Goal: Transaction & Acquisition: Purchase product/service

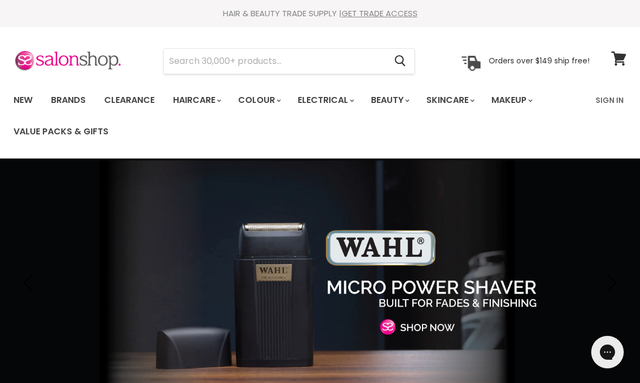
click at [140, 103] on link "Clearance" at bounding box center [129, 100] width 67 height 23
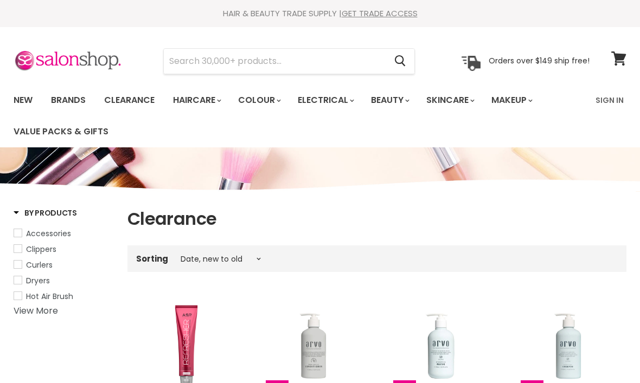
select select "created-descending"
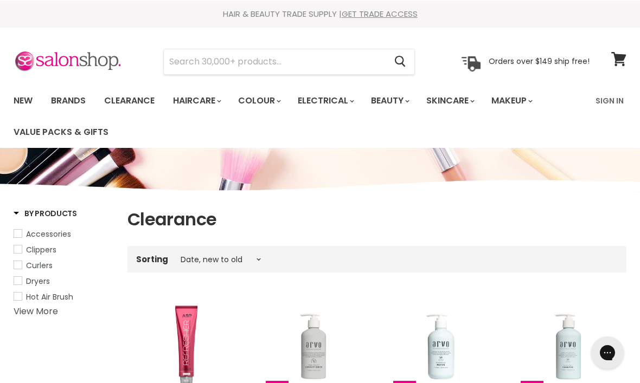
click at [282, 61] on input "Search" at bounding box center [275, 61] width 222 height 25
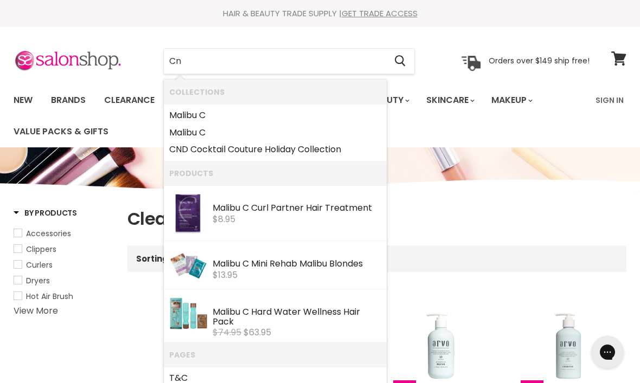
type input "Cnd"
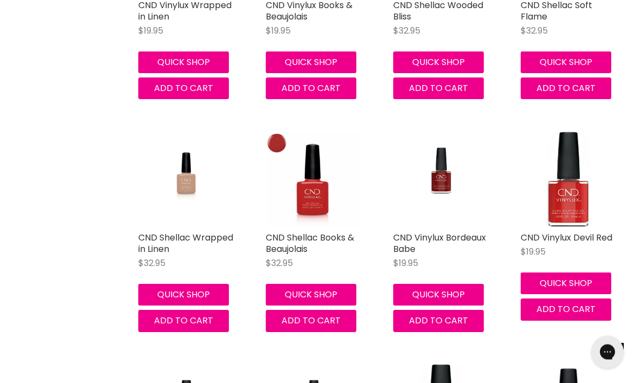
scroll to position [1122, 0]
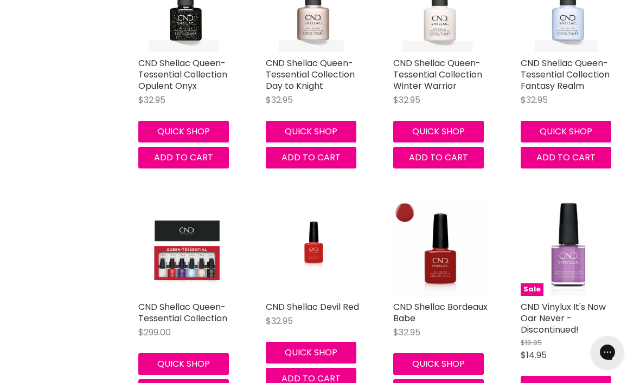
scroll to position [2529, 0]
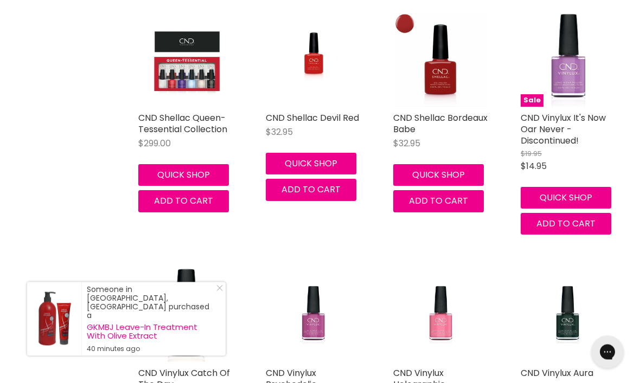
scroll to position [2800, 0]
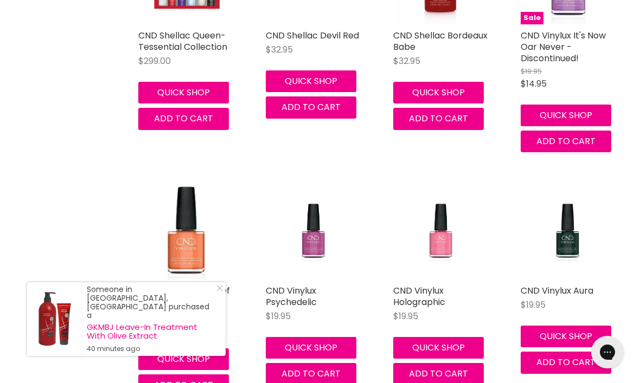
click at [220, 296] on link "Close Icon" at bounding box center [217, 290] width 11 height 11
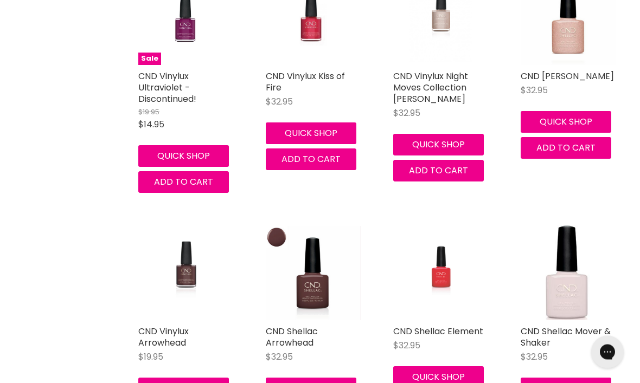
scroll to position [4212, 0]
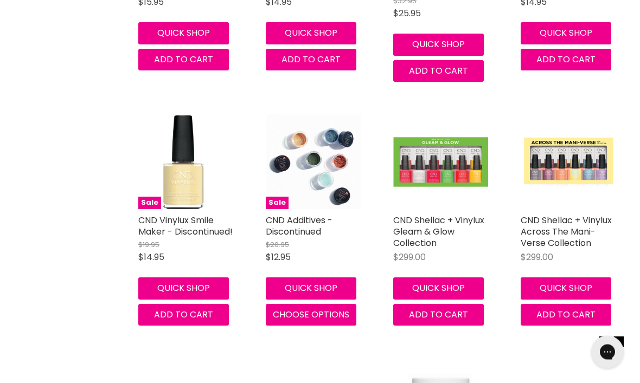
scroll to position [5555, 0]
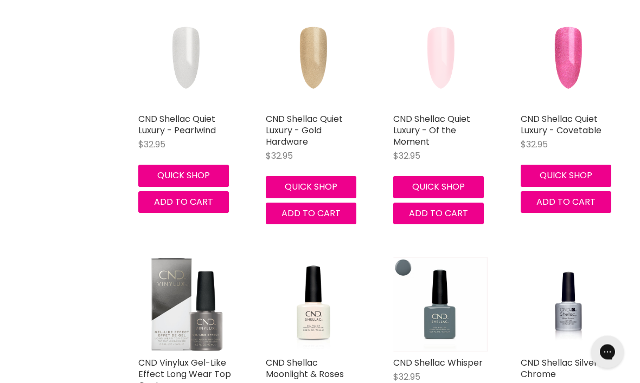
scroll to position [7121, 0]
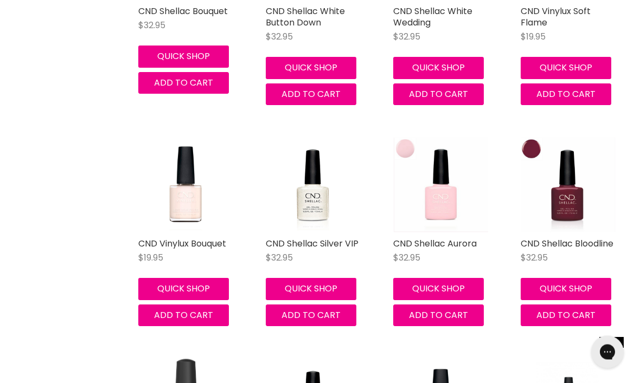
scroll to position [8415, 0]
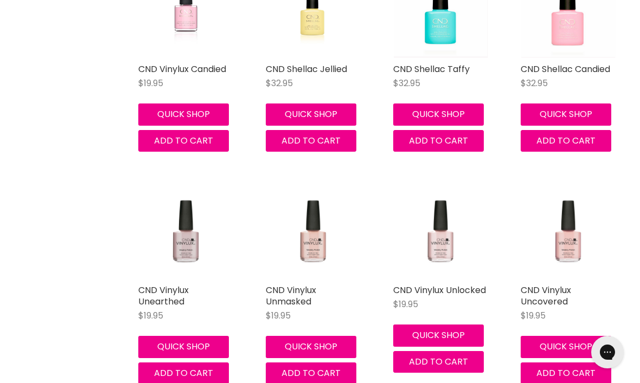
scroll to position [9765, 0]
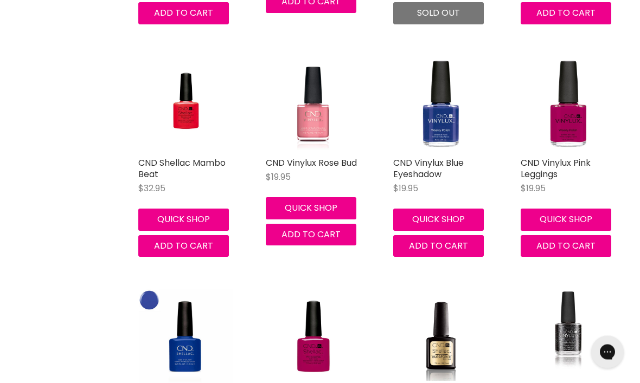
scroll to position [11045, 0]
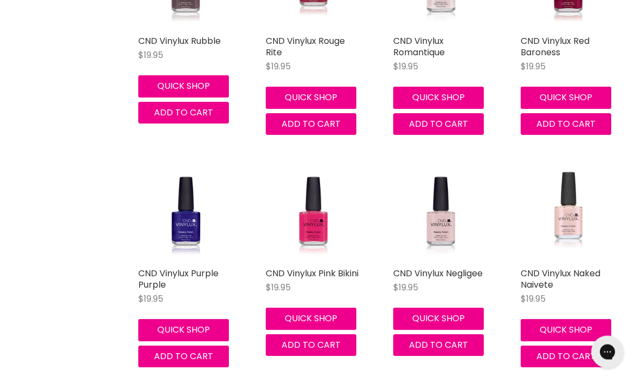
scroll to position [12584, 0]
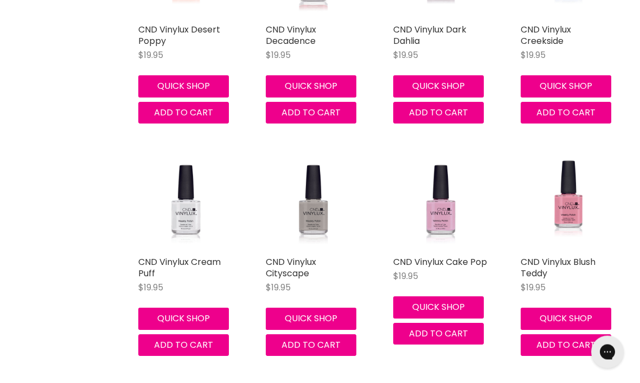
scroll to position [13992, 0]
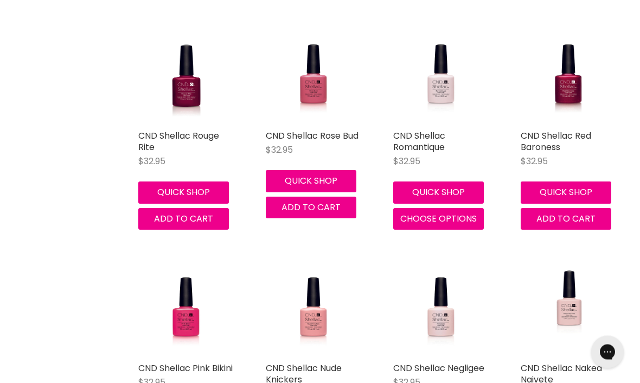
scroll to position [15333, 0]
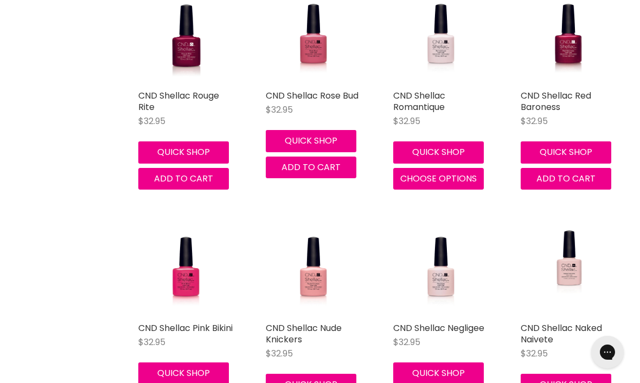
click at [606, 374] on button "Quick shop" at bounding box center [565, 385] width 91 height 22
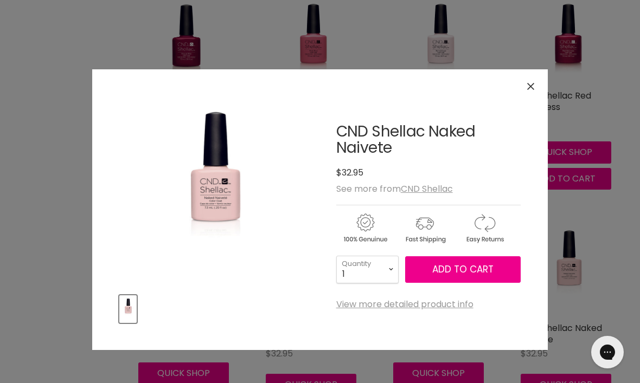
click at [534, 91] on button "Close" at bounding box center [530, 86] width 23 height 23
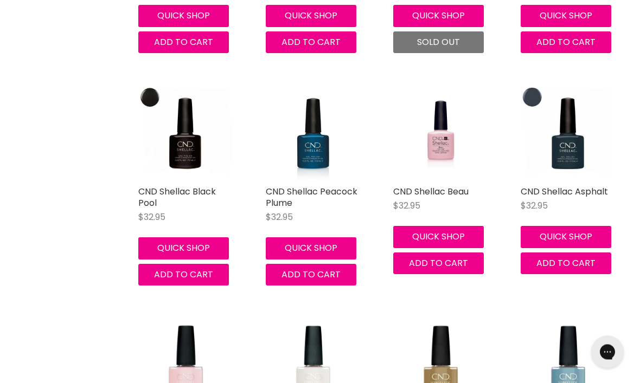
scroll to position [16866, 0]
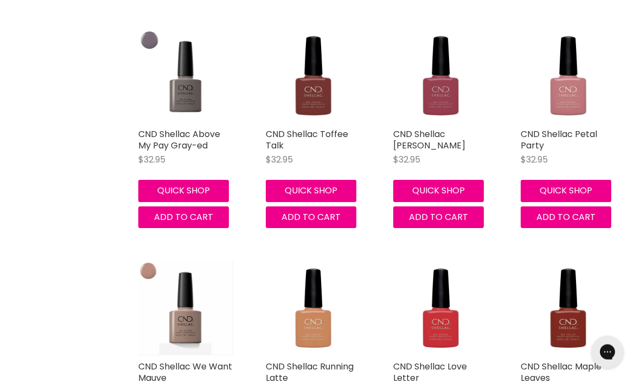
scroll to position [18320, 0]
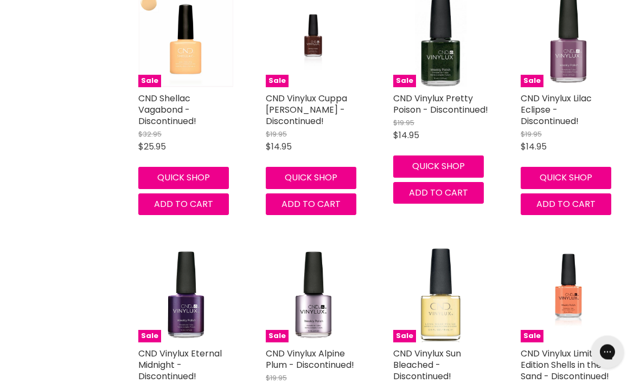
scroll to position [19831, 0]
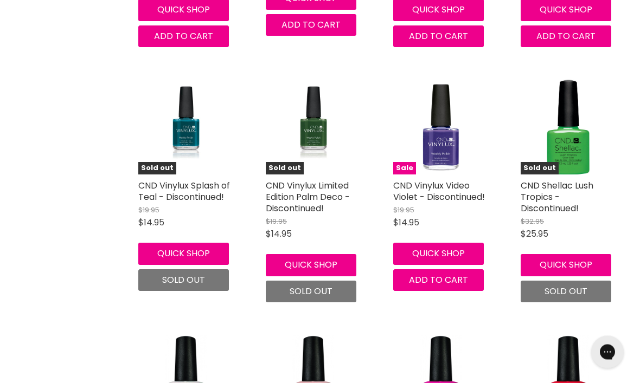
scroll to position [20255, 0]
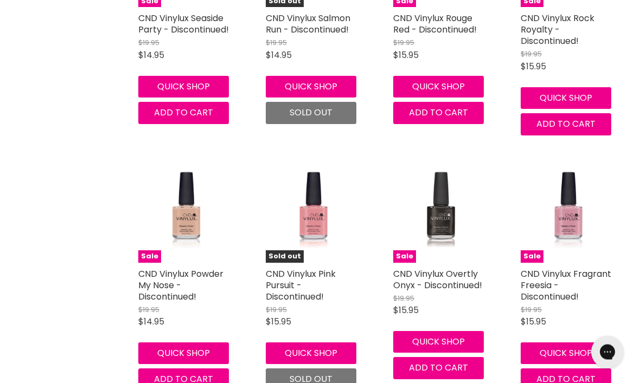
scroll to position [25592, 0]
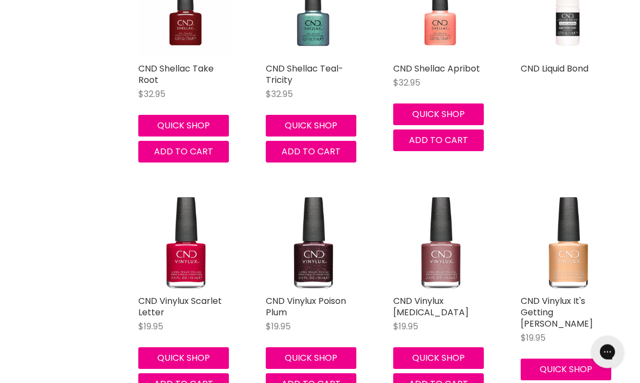
scroll to position [27017, 0]
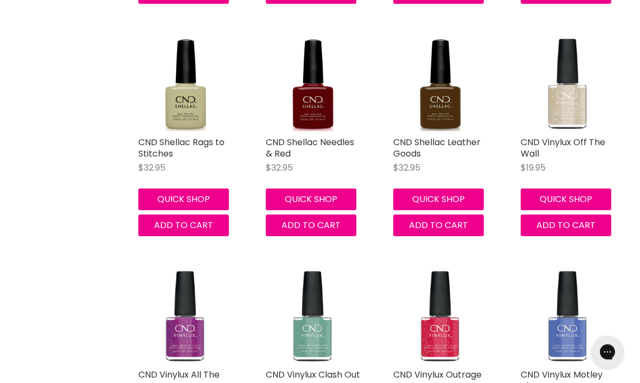
scroll to position [28362, 0]
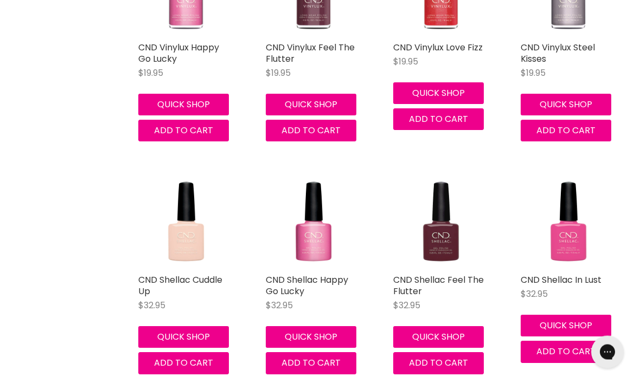
scroll to position [29853, 0]
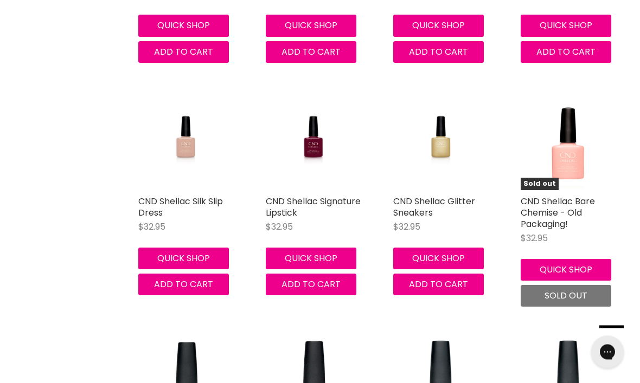
scroll to position [30862, 0]
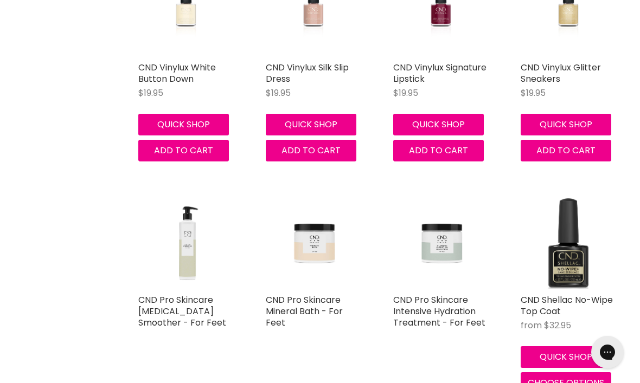
scroll to position [32755, 0]
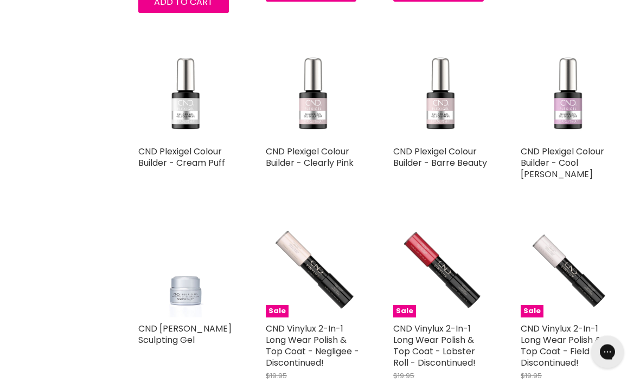
scroll to position [33982, 0]
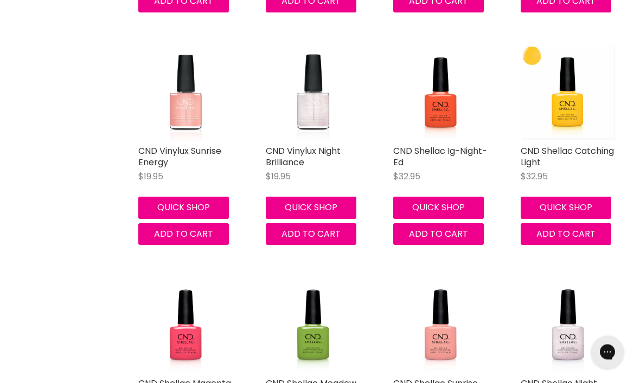
scroll to position [35269, 0]
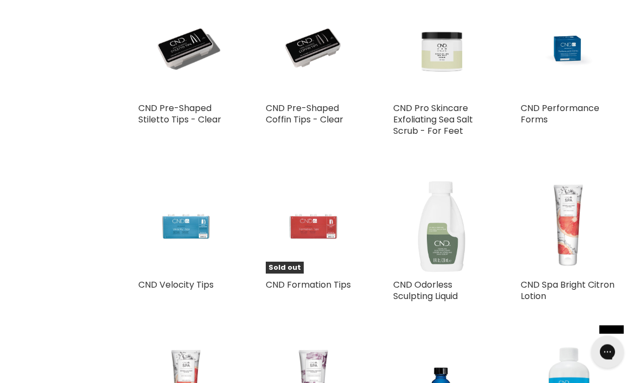
scroll to position [35777, 0]
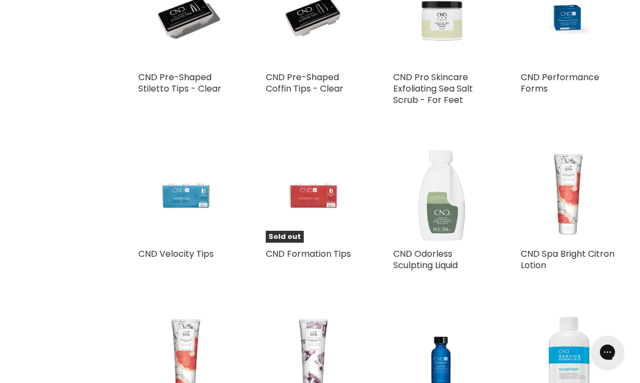
click at [441, 314] on img "Main content" at bounding box center [440, 361] width 63 height 95
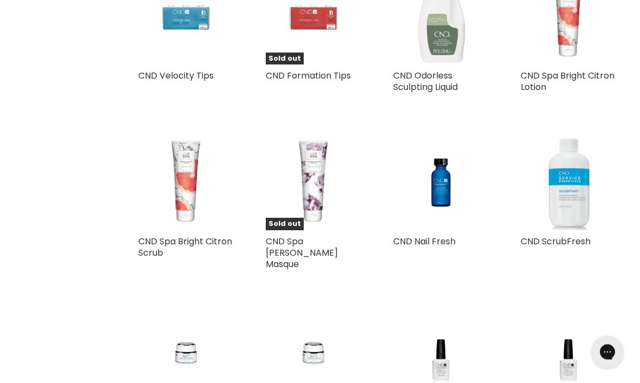
scroll to position [35986, 0]
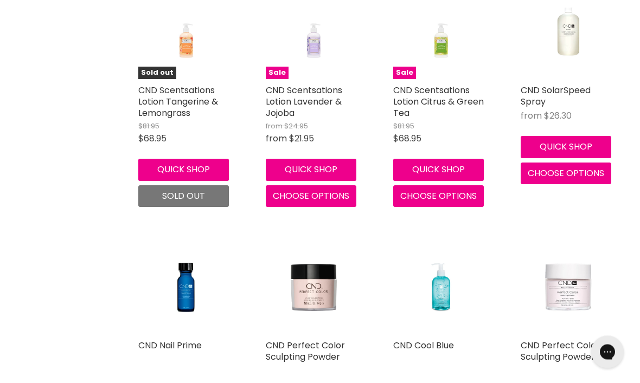
scroll to position [36992, 0]
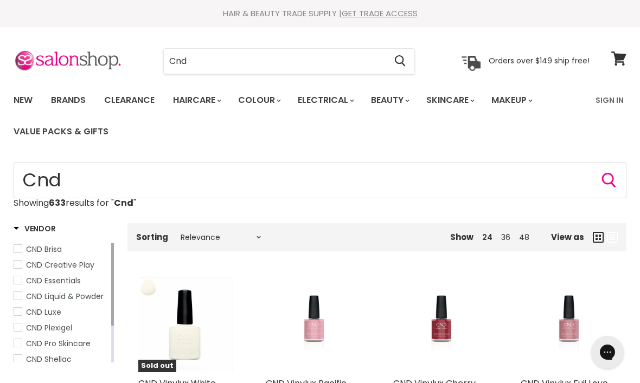
scroll to position [37117, 0]
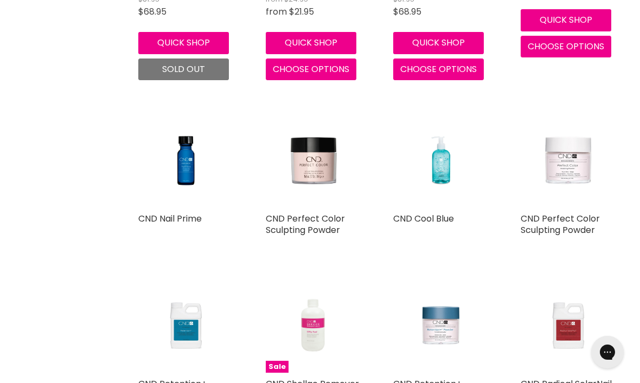
click at [287, 278] on img "Main content" at bounding box center [312, 325] width 63 height 95
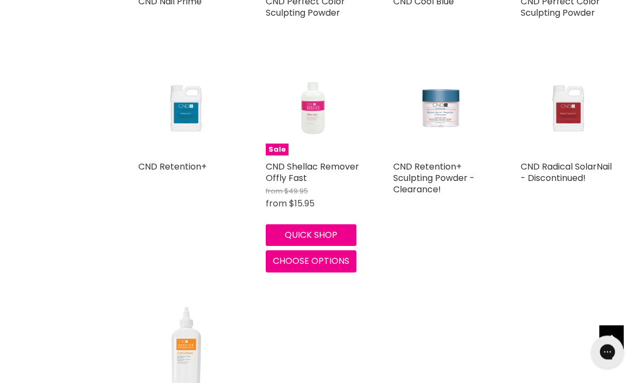
scroll to position [37335, 0]
click at [176, 305] on img "Main content" at bounding box center [185, 352] width 95 height 95
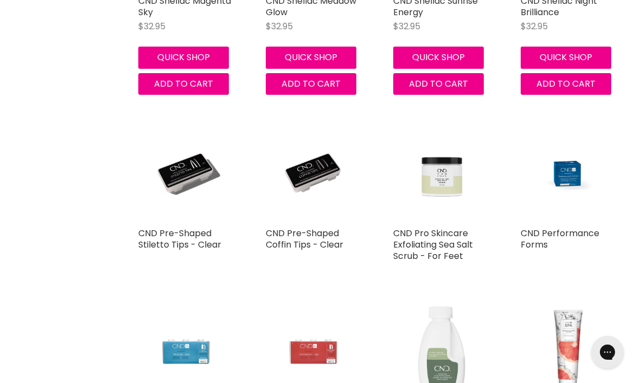
scroll to position [35649, 0]
